Goal: Use online tool/utility: Utilize a website feature to perform a specific function

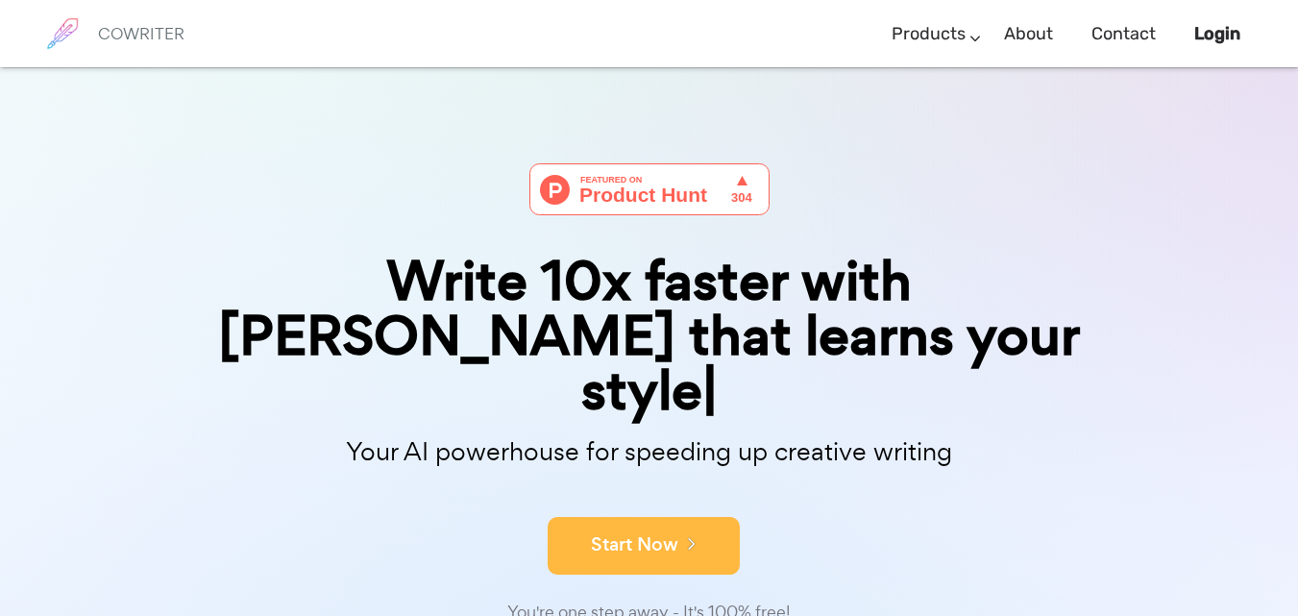
click at [615, 517] on button "Start Now" at bounding box center [644, 546] width 192 height 58
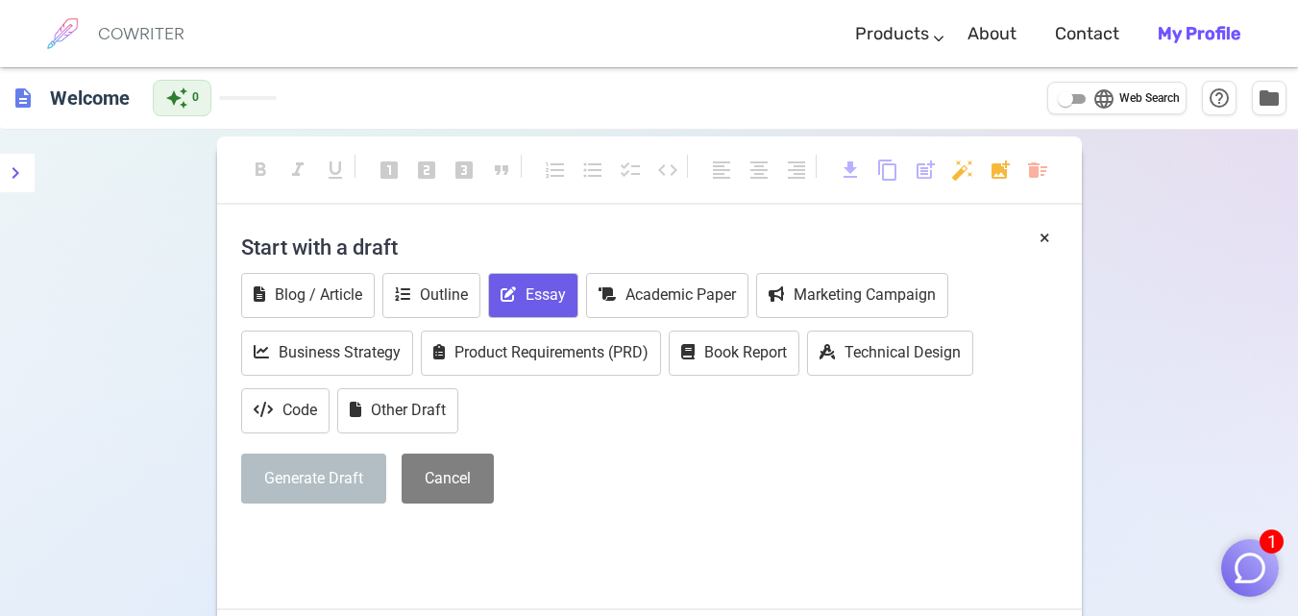
click at [562, 291] on button "Essay" at bounding box center [533, 295] width 90 height 45
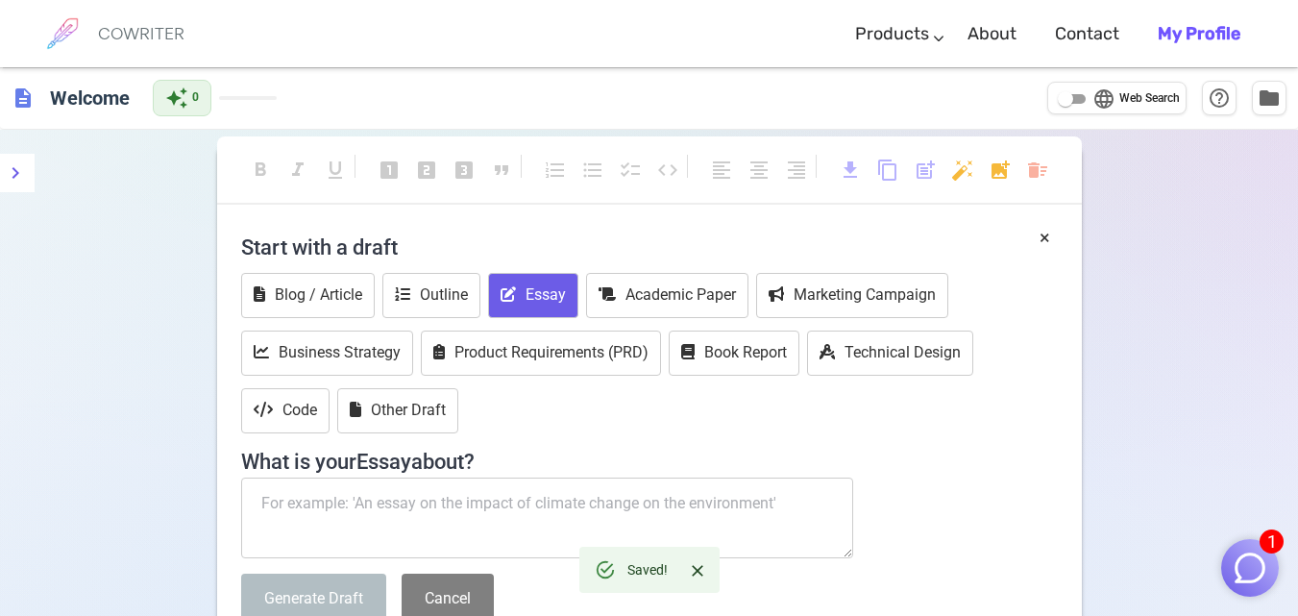
click at [528, 498] on textarea at bounding box center [547, 518] width 613 height 81
type textarea "W"
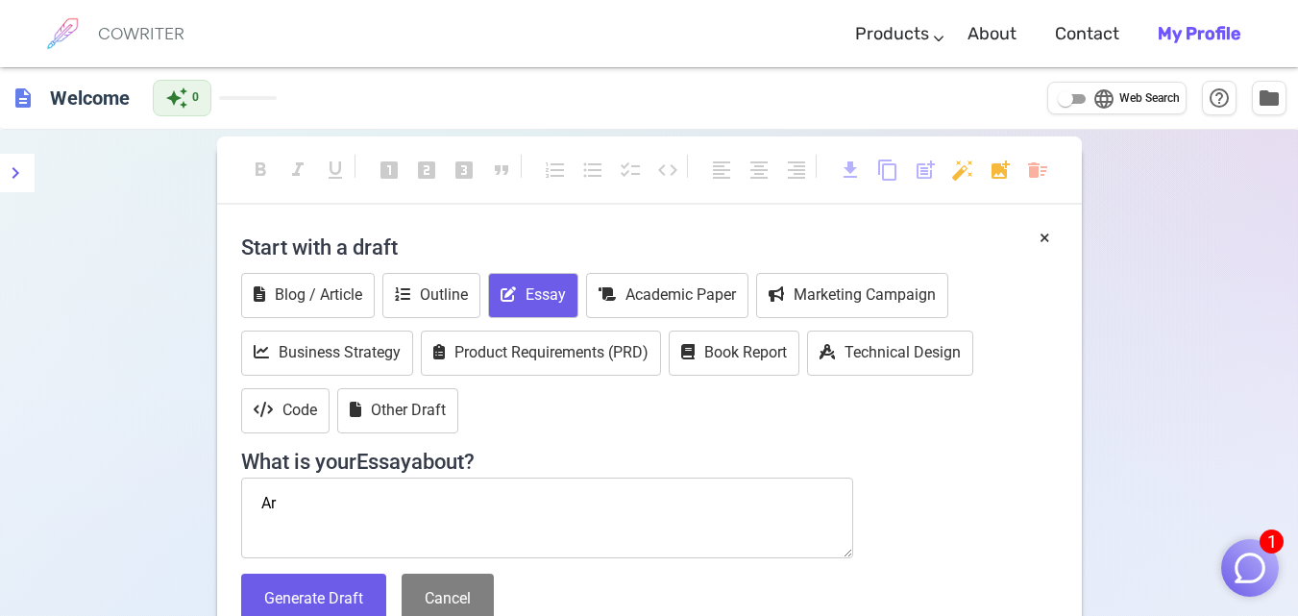
type textarea "A"
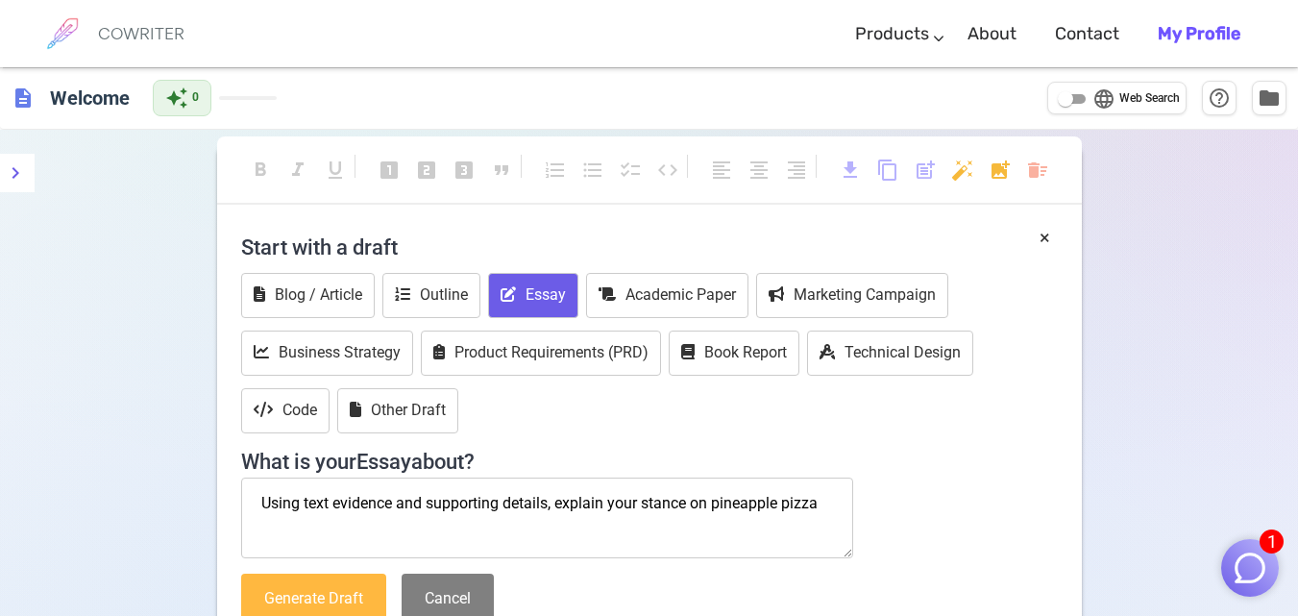
type textarea "Using text evidence and supporting details, explain your stance on pineapple pi…"
click at [334, 608] on button "Generate Draft" at bounding box center [313, 599] width 145 height 51
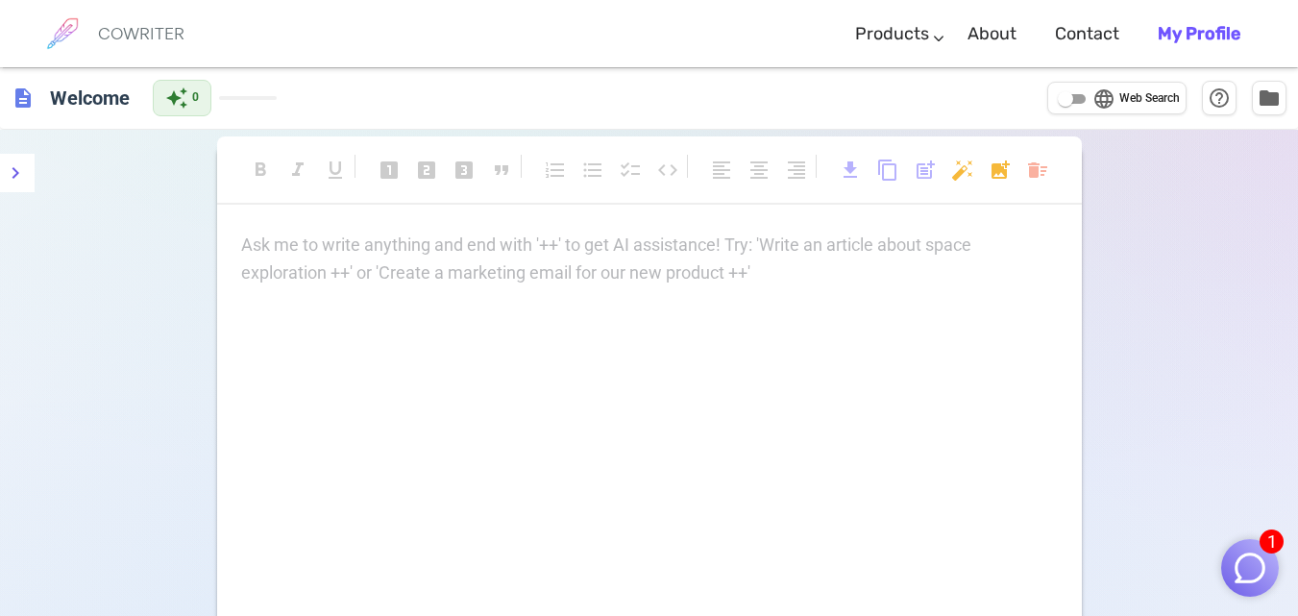
click at [423, 242] on p "Ask me to write anything and end with '++' to get AI assistance! Try: 'Write an…" at bounding box center [649, 246] width 817 height 28
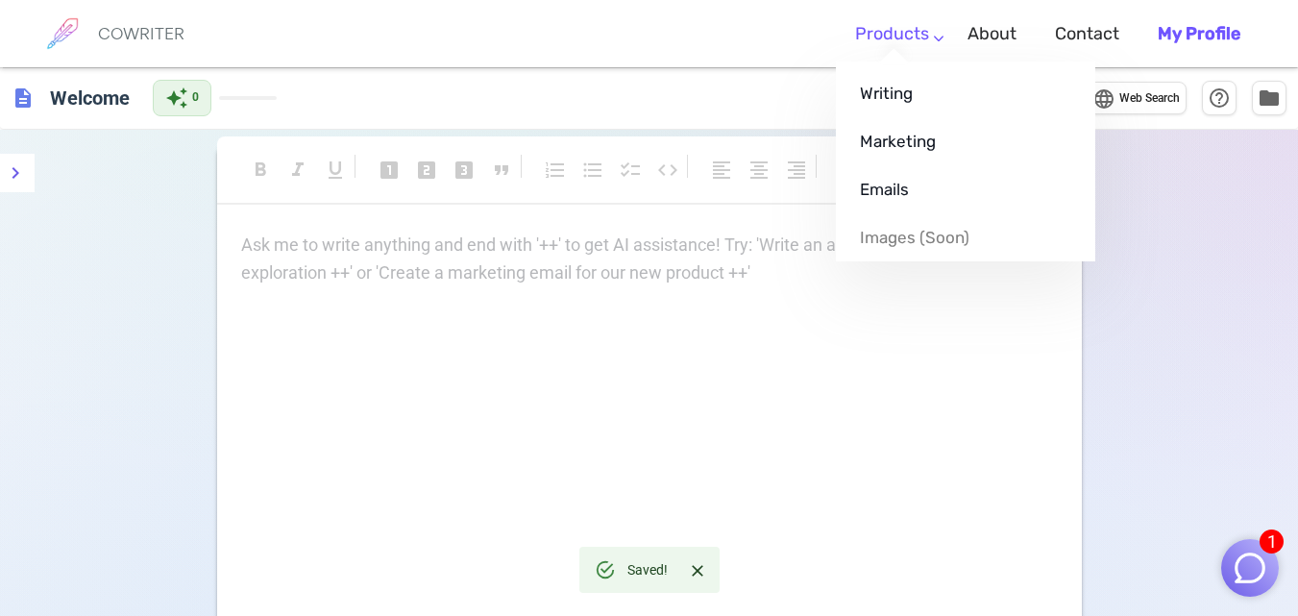
click at [929, 40] on link "Products" at bounding box center [892, 34] width 74 height 57
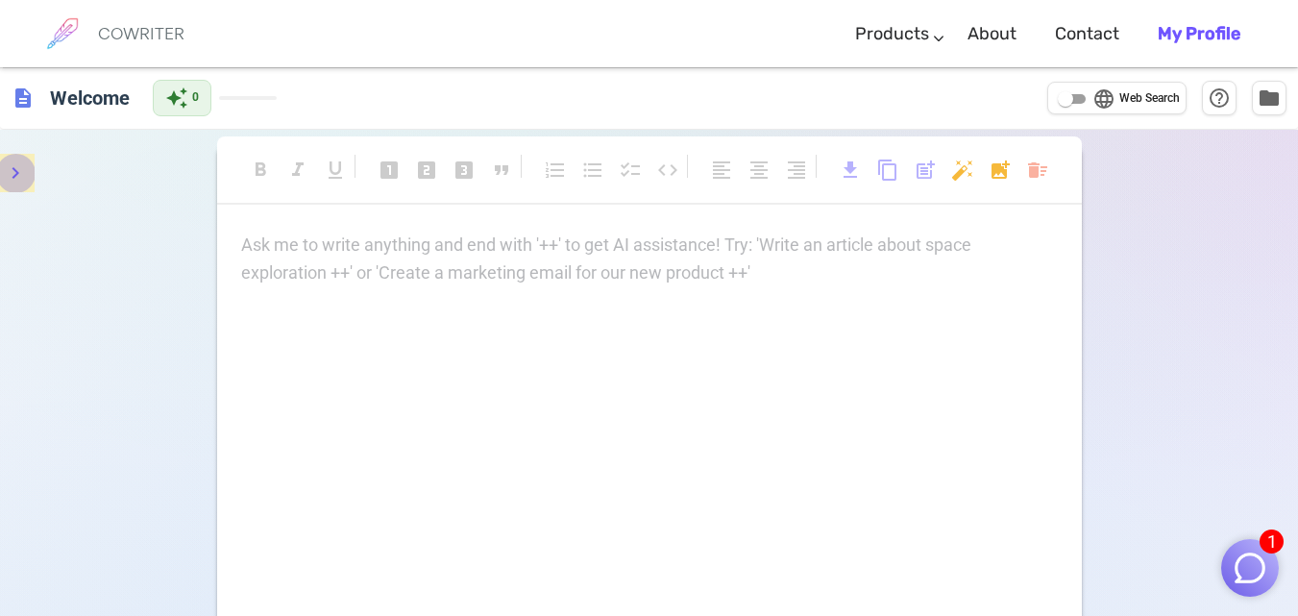
click at [25, 180] on icon "menu" at bounding box center [15, 172] width 23 height 23
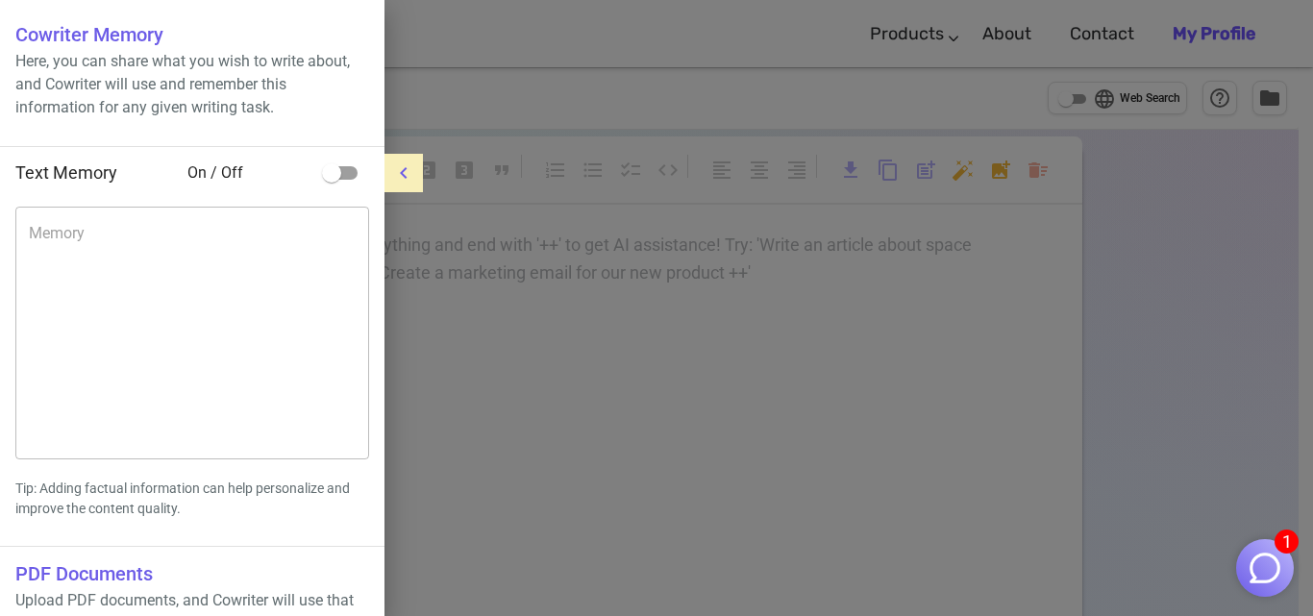
click at [385, 173] on button "menu" at bounding box center [403, 173] width 38 height 38
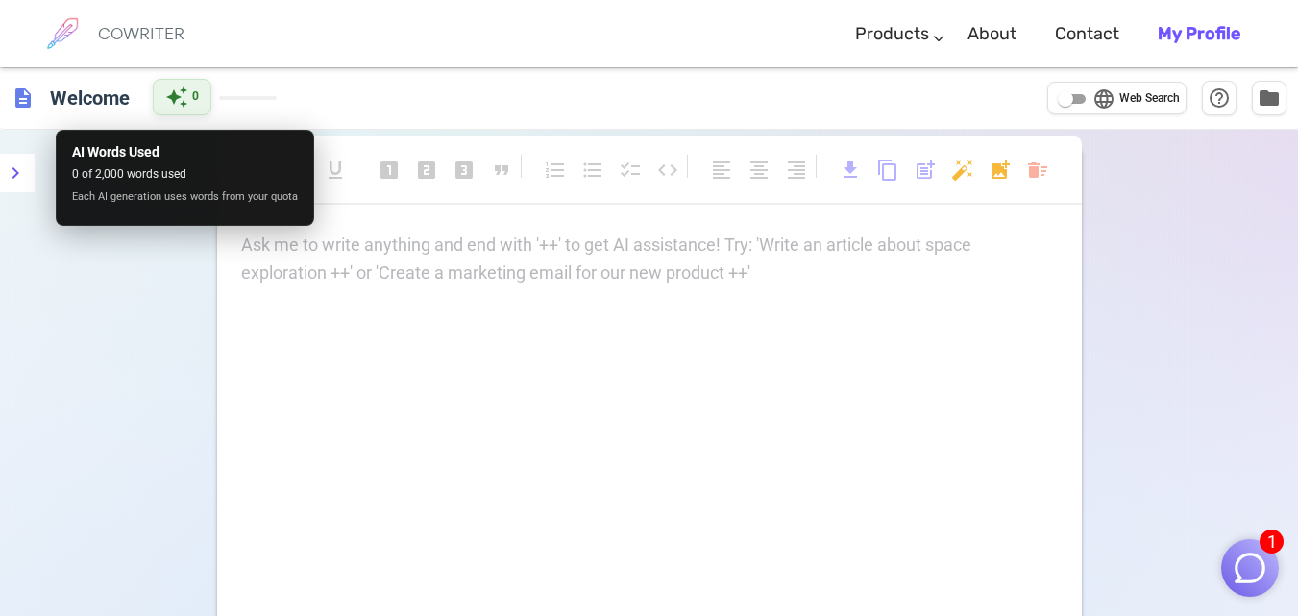
click at [165, 104] on div "auto_awesome 0" at bounding box center [182, 97] width 59 height 37
